Goal: Transaction & Acquisition: Book appointment/travel/reservation

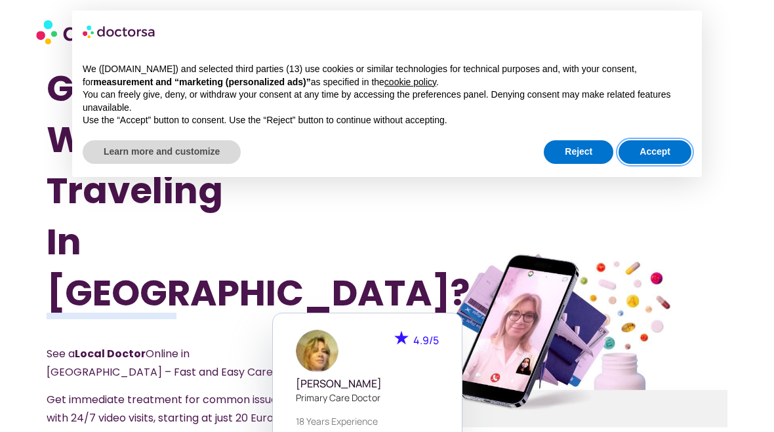
click at [666, 140] on button "Accept" at bounding box center [654, 152] width 73 height 24
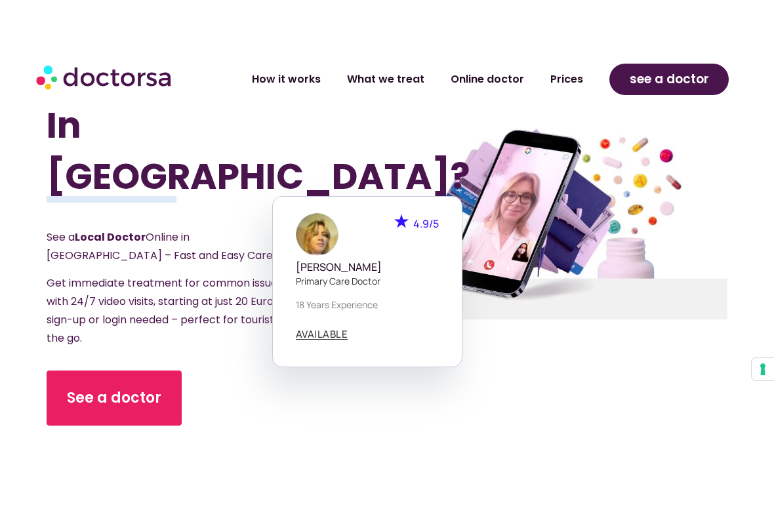
scroll to position [203, 0]
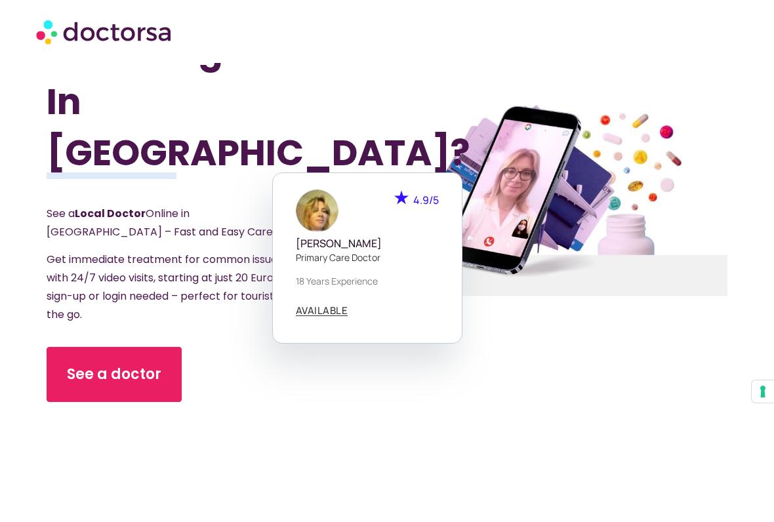
click at [326, 306] on span "AVAILABLE" at bounding box center [322, 311] width 52 height 10
click at [336, 302] on div "AVAILABLE" at bounding box center [367, 311] width 143 height 18
click at [331, 306] on span "AVAILABLE" at bounding box center [322, 311] width 52 height 10
click at [149, 364] on span "See a doctor" at bounding box center [114, 374] width 94 height 21
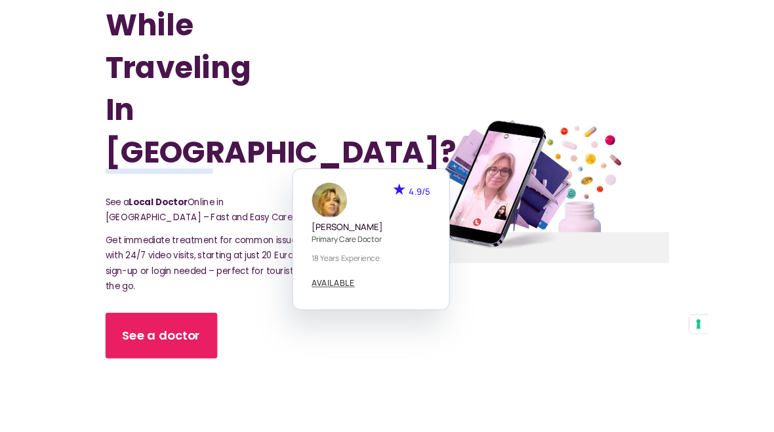
scroll to position [0, 0]
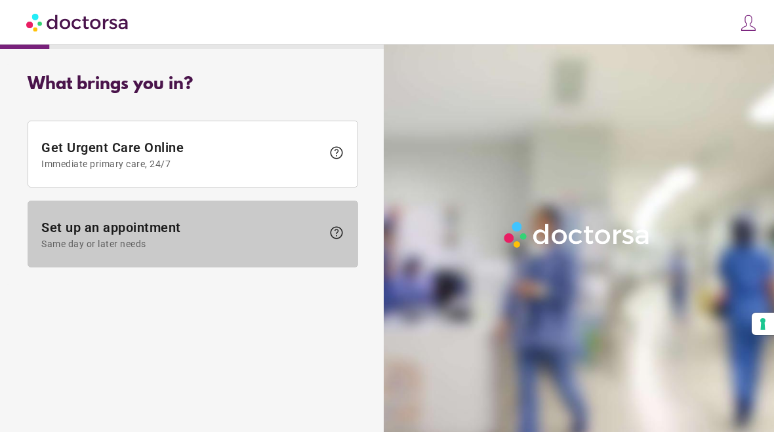
click at [296, 230] on span "Set up an appointment Same day or later needs" at bounding box center [181, 235] width 281 height 30
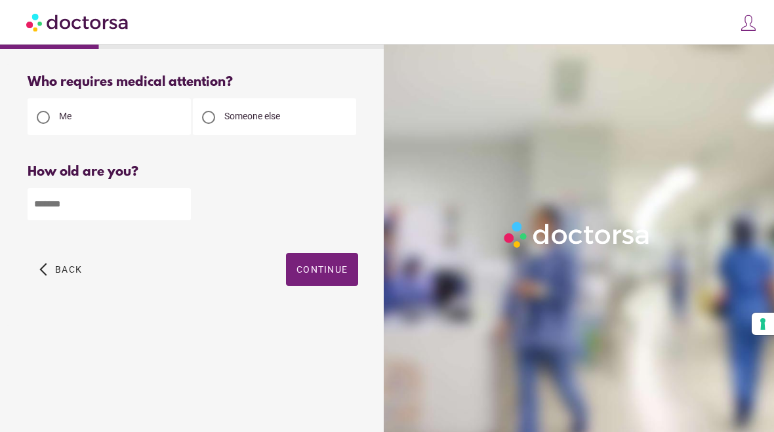
click at [122, 207] on input "number" at bounding box center [109, 204] width 163 height 32
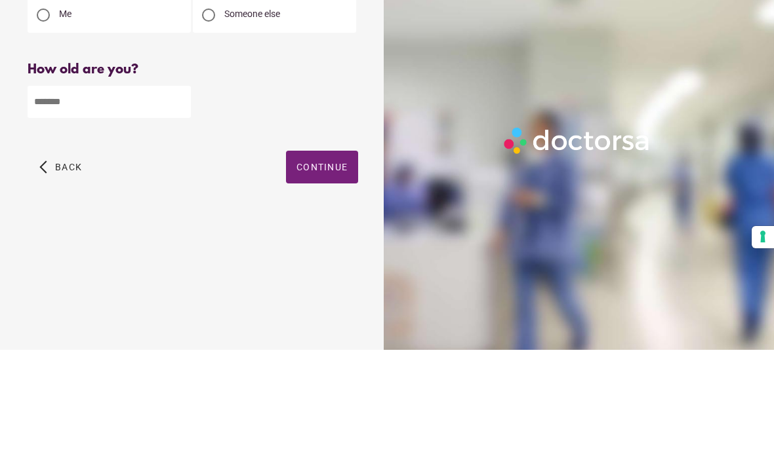
type input "**"
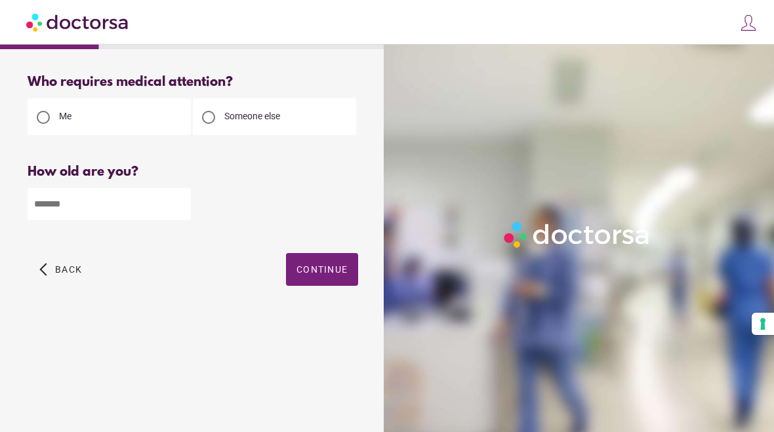
click at [343, 273] on span "Continue" at bounding box center [321, 269] width 51 height 10
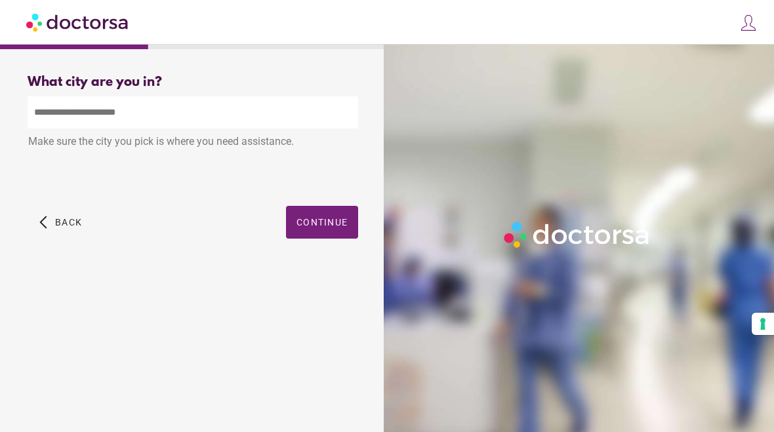
click at [344, 237] on span "button" at bounding box center [322, 222] width 72 height 33
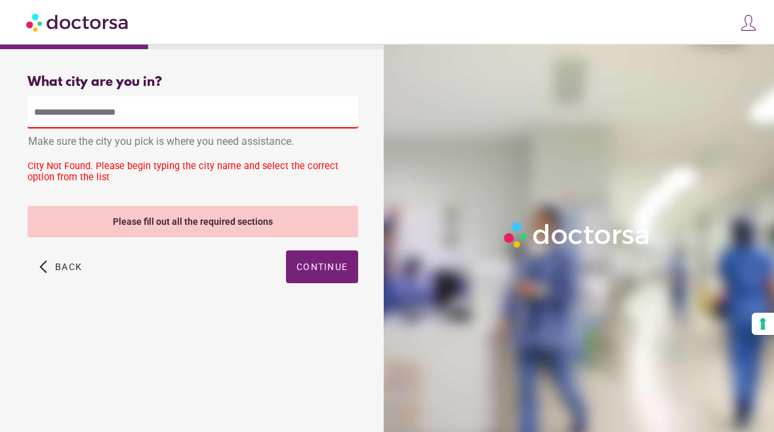
click at [79, 124] on input "text" at bounding box center [193, 112] width 330 height 32
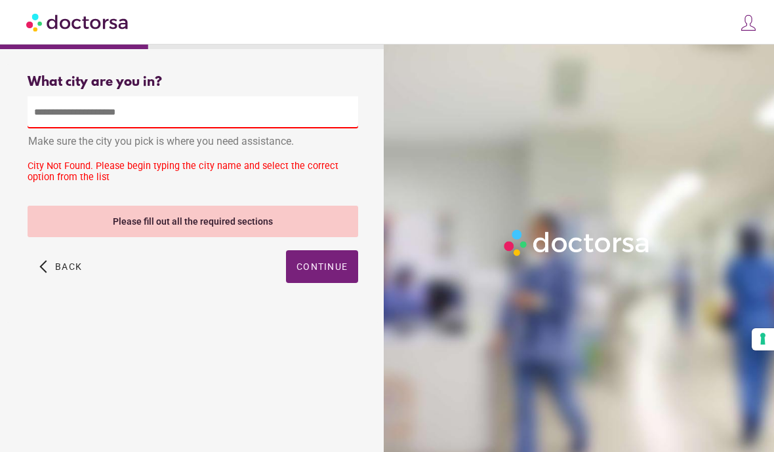
click at [75, 125] on input "text" at bounding box center [193, 112] width 330 height 32
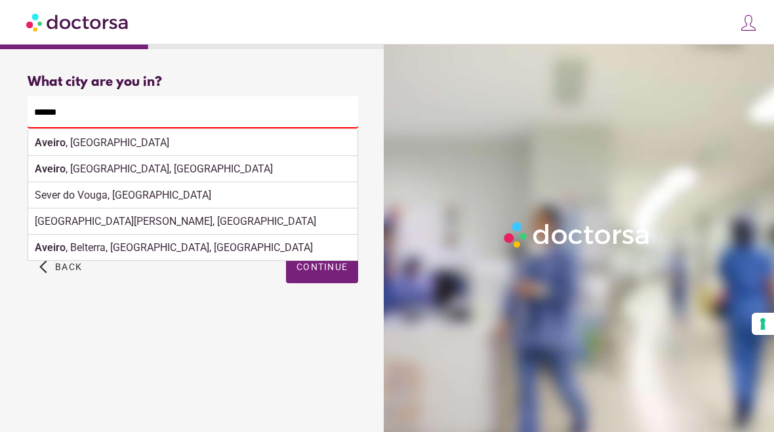
click at [95, 140] on div "Aveiro , [GEOGRAPHIC_DATA]" at bounding box center [192, 143] width 329 height 26
type input "**********"
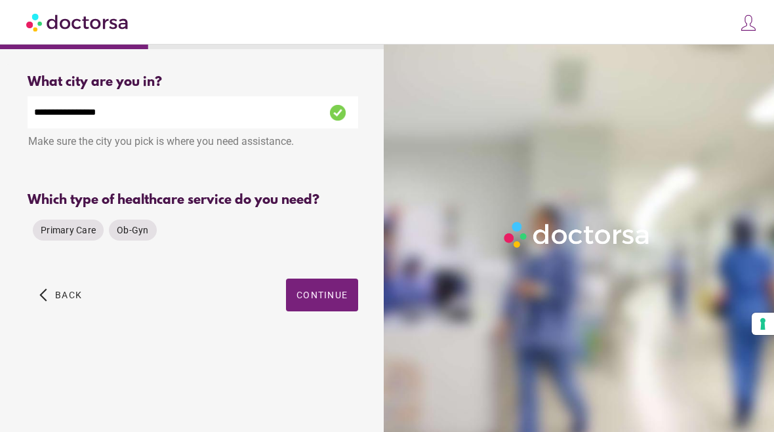
click at [73, 235] on span "Primary Care" at bounding box center [68, 230] width 55 height 10
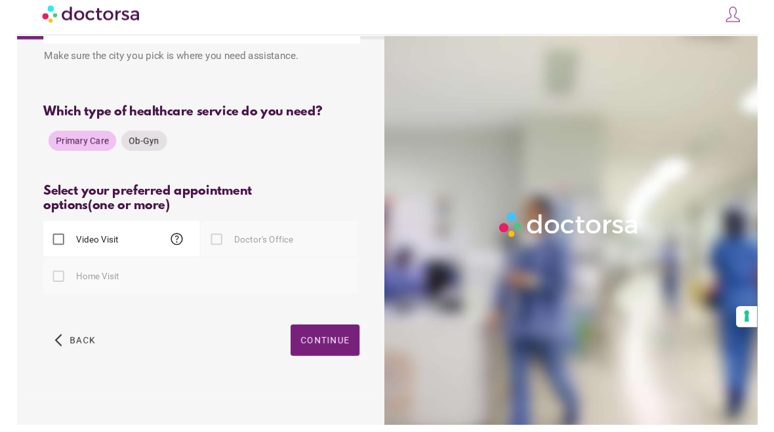
scroll to position [102, 0]
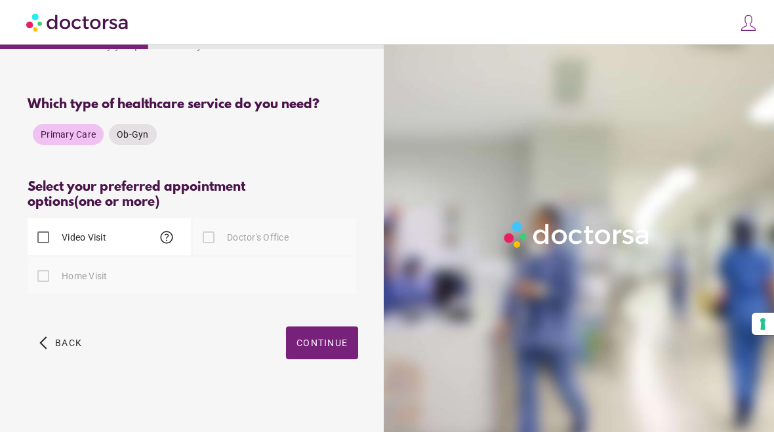
click at [225, 241] on label "Doctor's Office" at bounding box center [256, 237] width 64 height 13
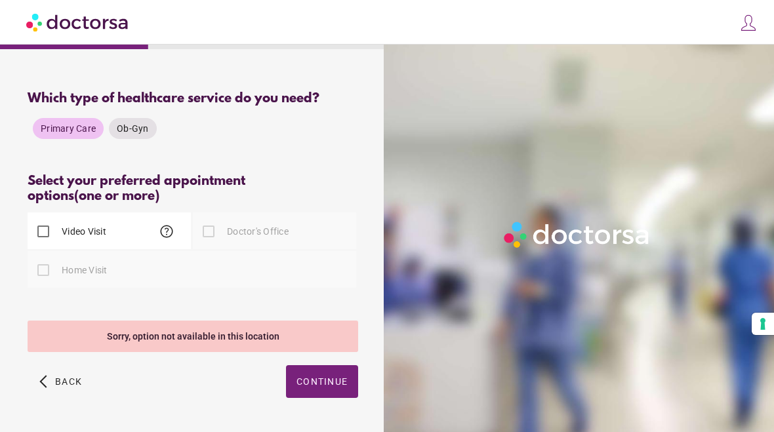
click at [207, 235] on div at bounding box center [208, 231] width 26 height 26
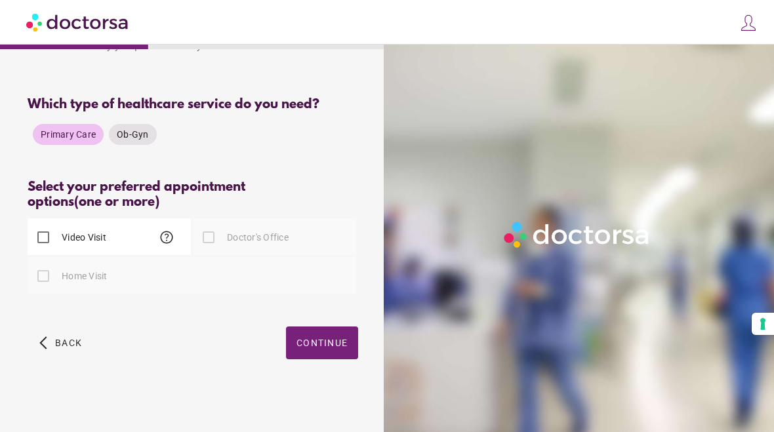
click at [213, 239] on div at bounding box center [208, 237] width 26 height 26
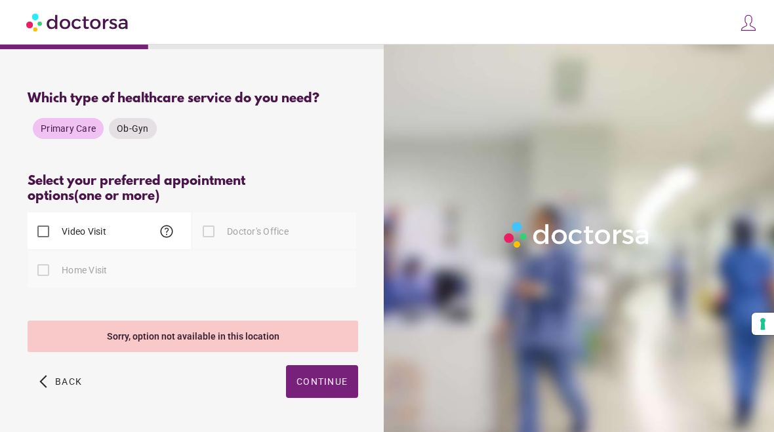
click at [279, 273] on div "Home Visit" at bounding box center [192, 269] width 328 height 37
click at [174, 378] on div "arrow_back_ios Back Continue" at bounding box center [193, 391] width 330 height 52
click at [54, 271] on div at bounding box center [43, 270] width 26 height 26
click at [50, 278] on div at bounding box center [43, 270] width 26 height 26
click at [66, 385] on span "Back" at bounding box center [68, 381] width 27 height 10
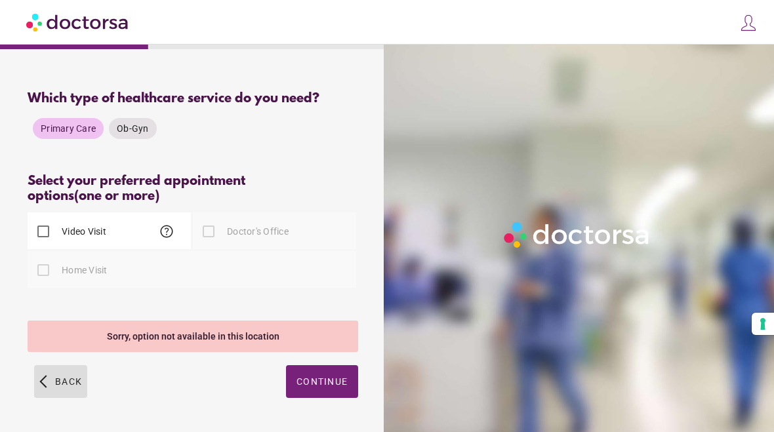
scroll to position [0, 0]
